Goal: Transaction & Acquisition: Purchase product/service

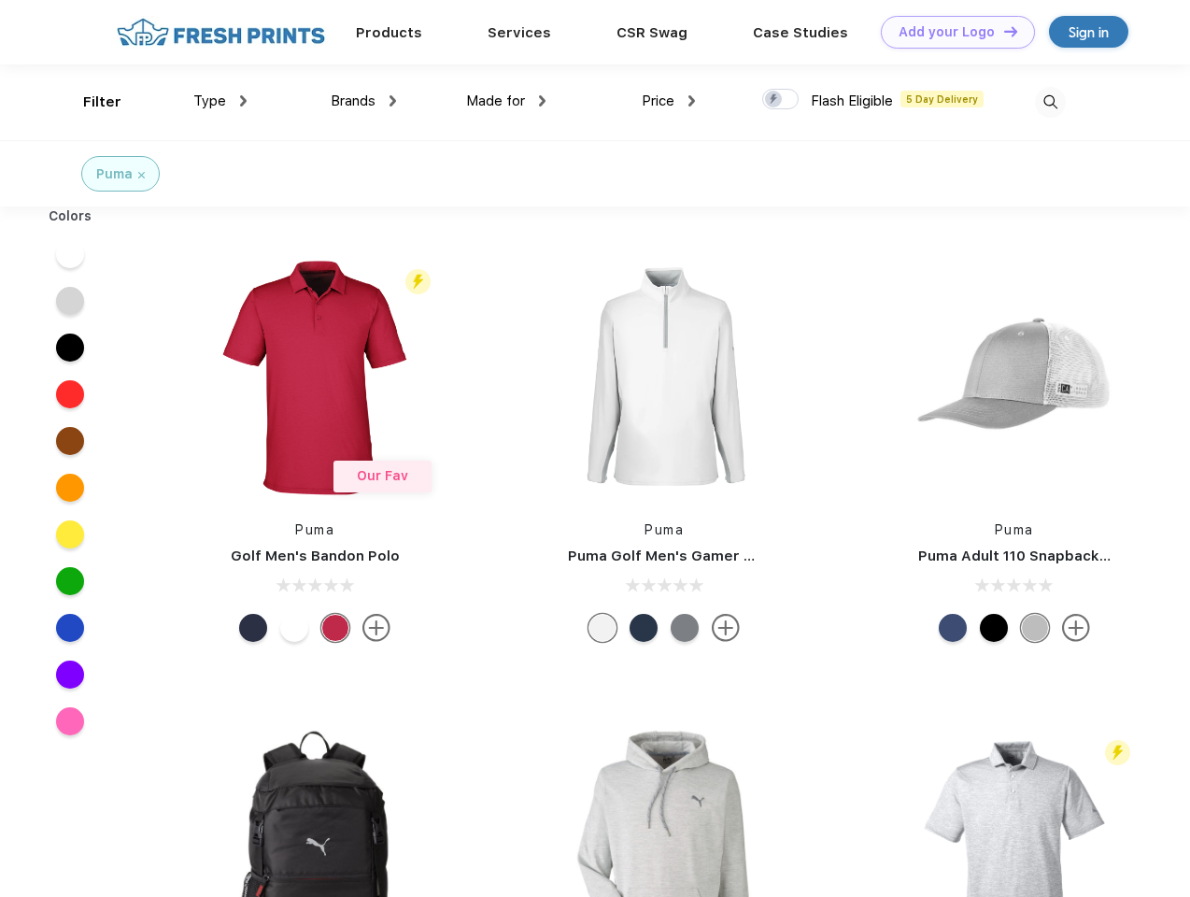
click at [951, 32] on link "Add your Logo Design Tool" at bounding box center [958, 32] width 154 height 33
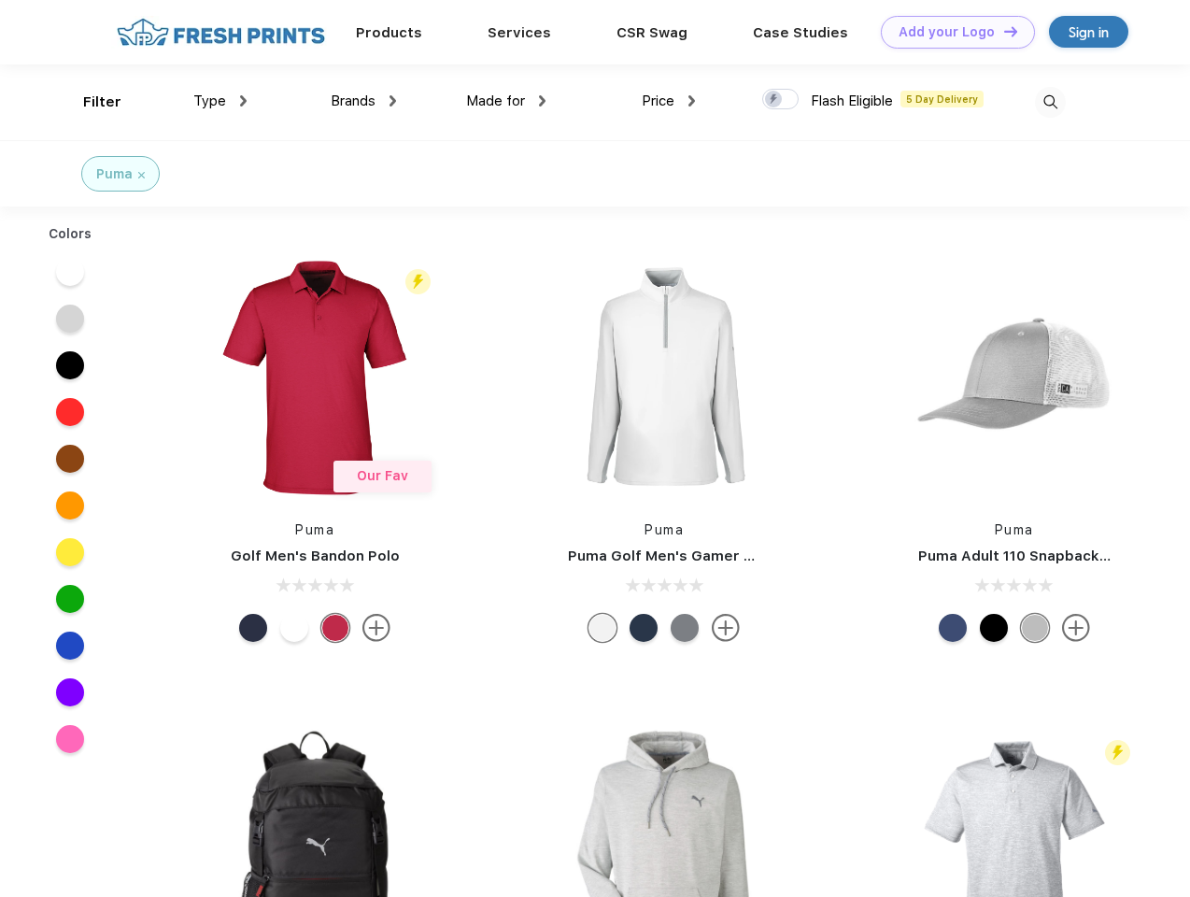
click at [0, 0] on div "Design Tool" at bounding box center [0, 0] width 0 height 0
click at [1002, 31] on link "Add your Logo Design Tool" at bounding box center [958, 32] width 154 height 33
click at [90, 102] on div "Filter" at bounding box center [102, 102] width 38 height 21
click at [220, 101] on span "Type" at bounding box center [209, 100] width 33 height 17
click at [363, 101] on span "Brands" at bounding box center [353, 100] width 45 height 17
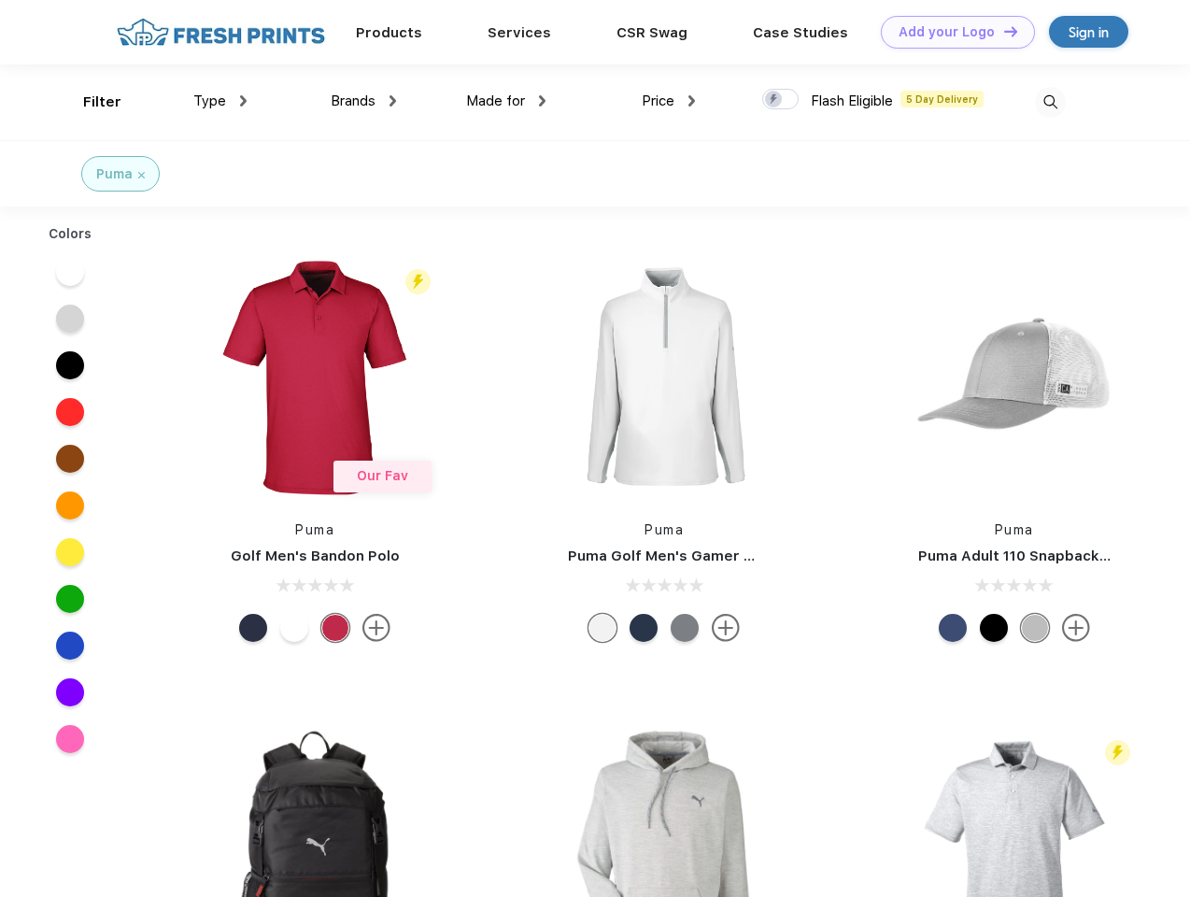
click at [506, 101] on span "Made for" at bounding box center [495, 100] width 59 height 17
click at [669, 101] on span "Price" at bounding box center [658, 100] width 33 height 17
click at [781, 100] on div at bounding box center [780, 99] width 36 height 21
click at [774, 100] on input "checkbox" at bounding box center [768, 94] width 12 height 12
checkbox input "true"
